Goal: Transaction & Acquisition: Obtain resource

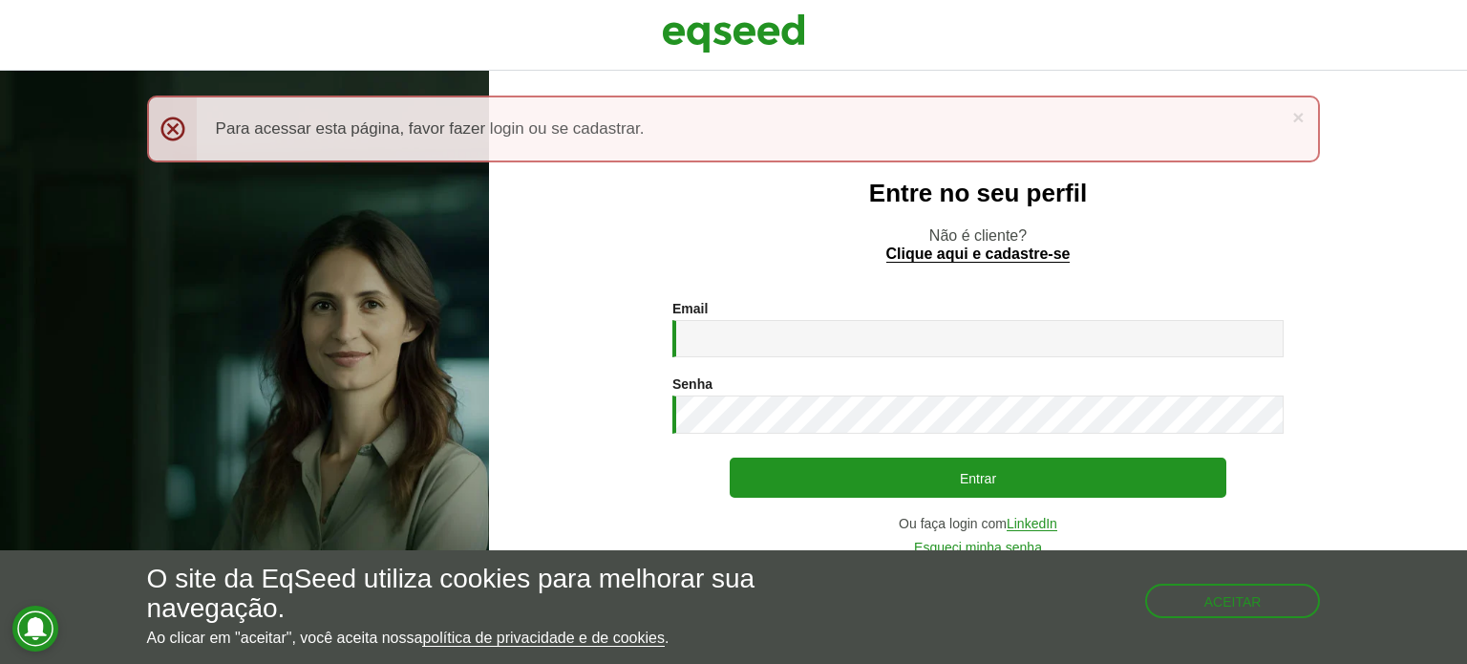
click at [748, 318] on div "Email * Digite seu endereço de e-mail." at bounding box center [977, 329] width 611 height 56
click at [749, 337] on input "Email *" at bounding box center [977, 338] width 611 height 37
type input "**********"
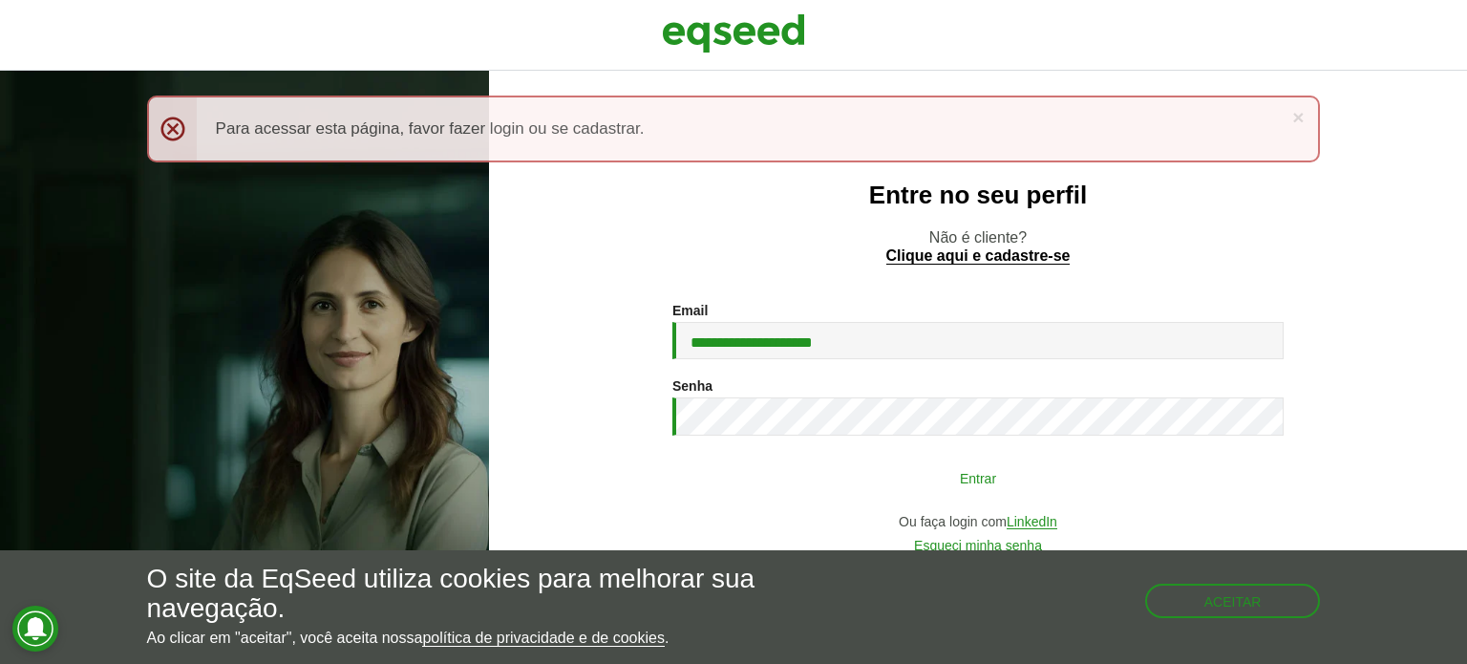
click at [781, 469] on button "Entrar" at bounding box center [978, 477] width 497 height 36
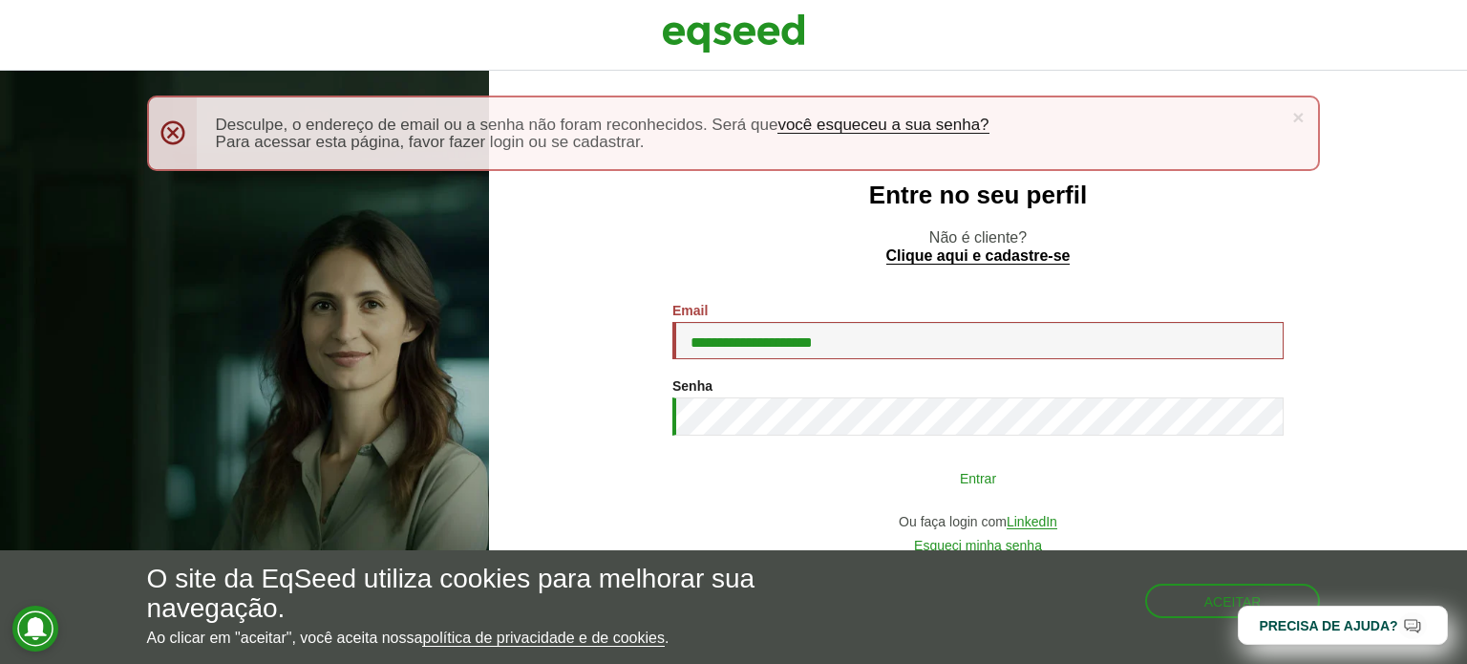
click at [775, 490] on button "Entrar" at bounding box center [978, 477] width 497 height 36
click at [764, 482] on button "Entrar" at bounding box center [978, 477] width 497 height 36
